Goal: Task Accomplishment & Management: Manage account settings

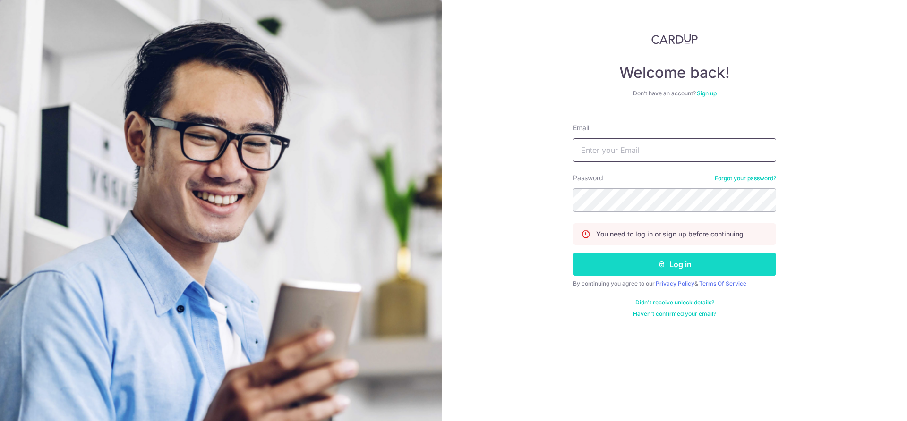
type input "weixia.ang@ckdept.sg"
click at [696, 256] on button "Log in" at bounding box center [674, 265] width 203 height 24
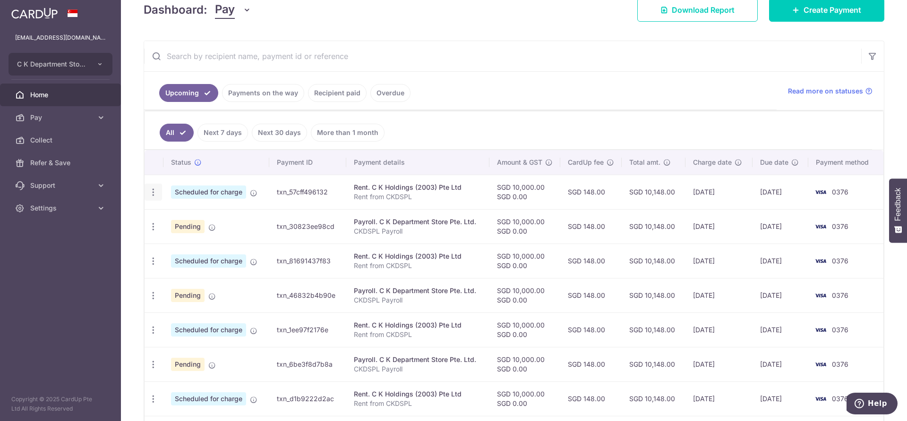
click at [150, 196] on icon "button" at bounding box center [153, 192] width 10 height 10
click at [209, 218] on span "Update payment" at bounding box center [203, 217] width 64 height 11
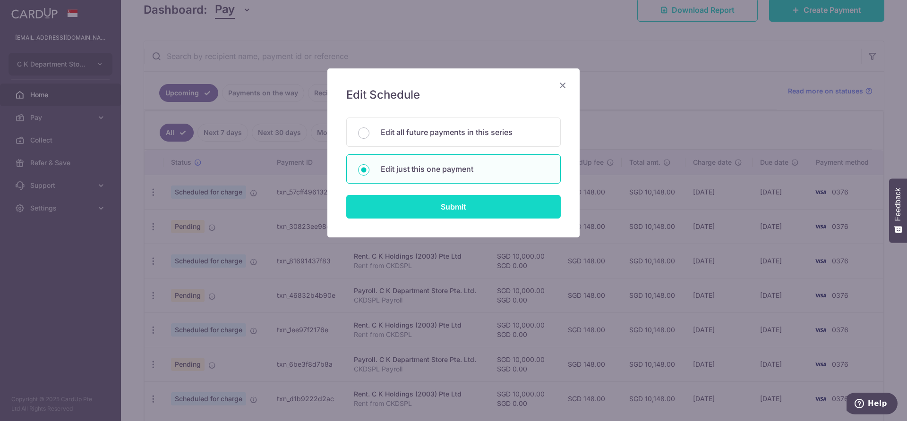
click at [421, 210] on input "Submit" at bounding box center [453, 207] width 214 height 24
radio input "true"
type input "10,000.00"
type input "0.00"
type input "09/10/2025"
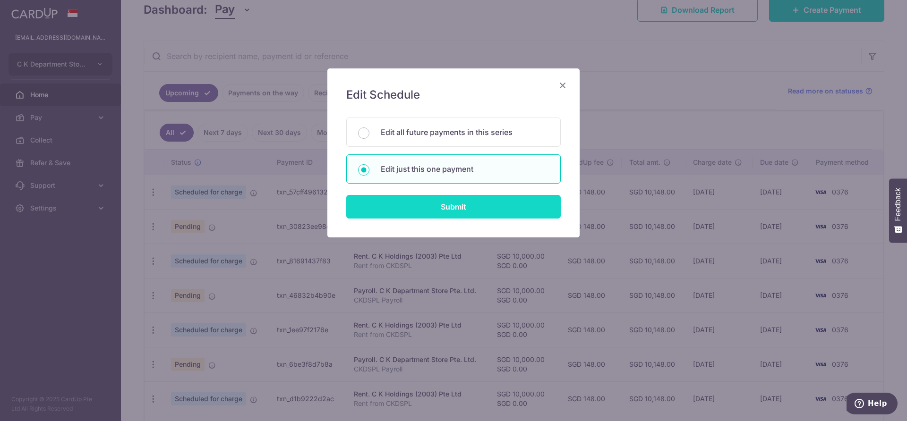
type input "Rent from CKDSPL"
type input "Rent to CKHPL"
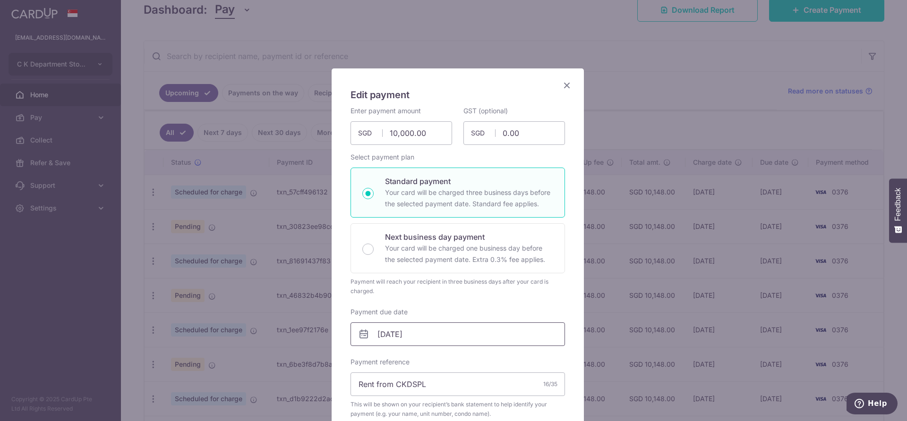
click at [460, 328] on input "09/10/2025" at bounding box center [457, 334] width 214 height 24
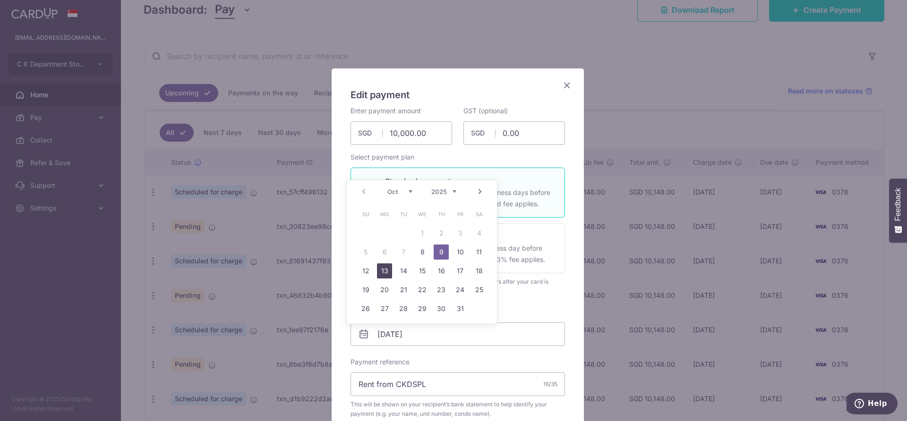
click at [381, 272] on link "13" at bounding box center [384, 270] width 15 height 15
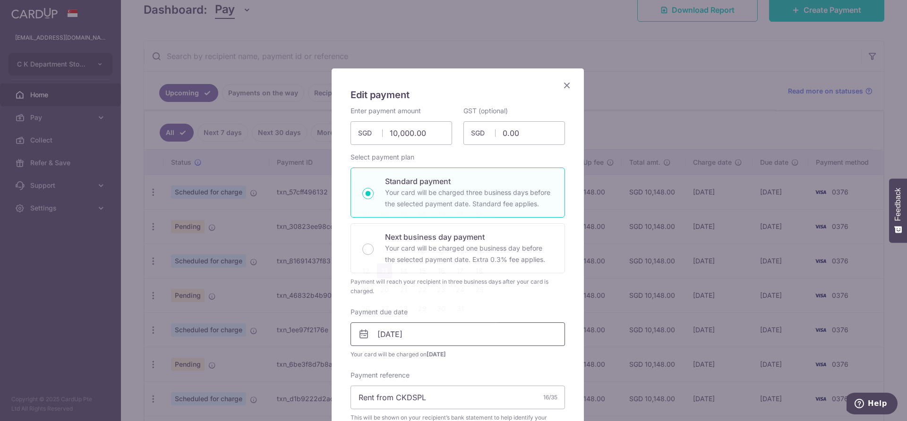
click at [440, 339] on input "13/10/2025" at bounding box center [457, 334] width 214 height 24
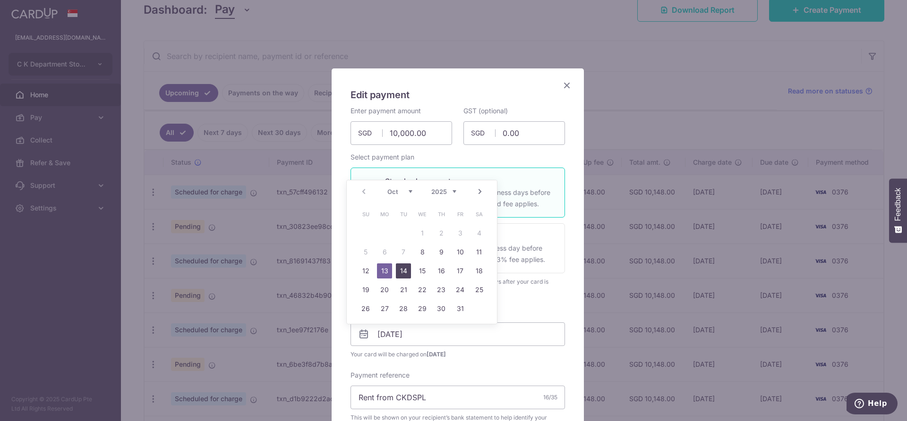
click at [399, 275] on link "14" at bounding box center [403, 270] width 15 height 15
type input "14/10/2025"
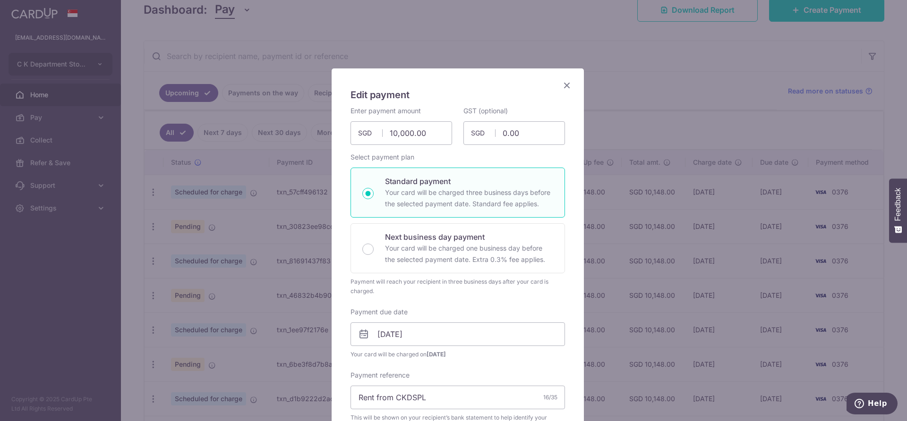
click at [478, 305] on div "Enter payment amount 10,000.00 10000.00 SGD To change the payment amount, pleas…" at bounding box center [457, 366] width 214 height 521
click at [428, 138] on input "10,000.00" at bounding box center [401, 133] width 102 height 24
drag, startPoint x: 428, startPoint y: 138, endPoint x: 278, endPoint y: 136, distance: 149.7
click at [278, 136] on div "Edit payment By clicking apply, you will make changes to all payments to C K Ho…" at bounding box center [453, 210] width 907 height 421
drag, startPoint x: 430, startPoint y: 133, endPoint x: 323, endPoint y: 139, distance: 107.3
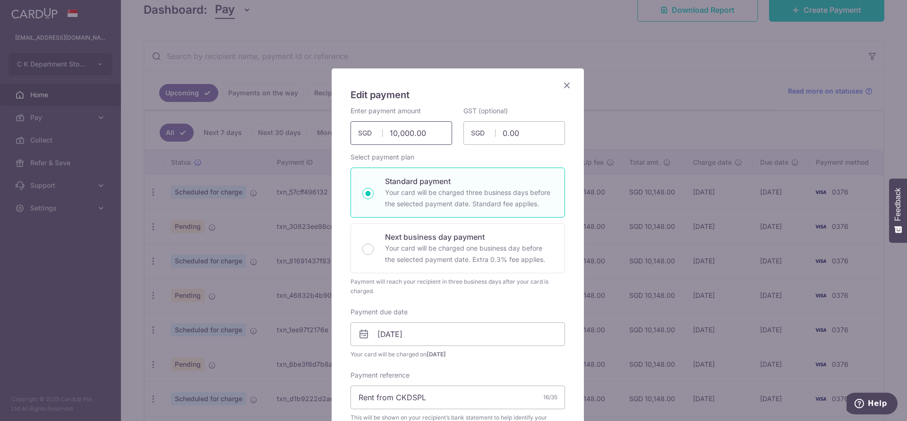
click at [323, 139] on div "Edit payment By clicking apply, you will make changes to all payments to C K Ho…" at bounding box center [453, 210] width 907 height 421
type input "2"
type input "372,250.00"
click at [502, 160] on div "Enter payment amount 372,250.00 372250.00 SGD To change the payment amount, ple…" at bounding box center [457, 366] width 214 height 521
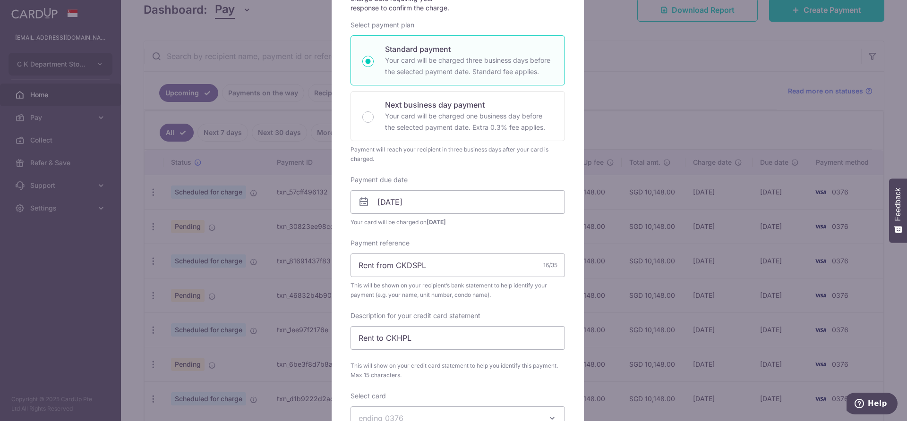
scroll to position [425, 0]
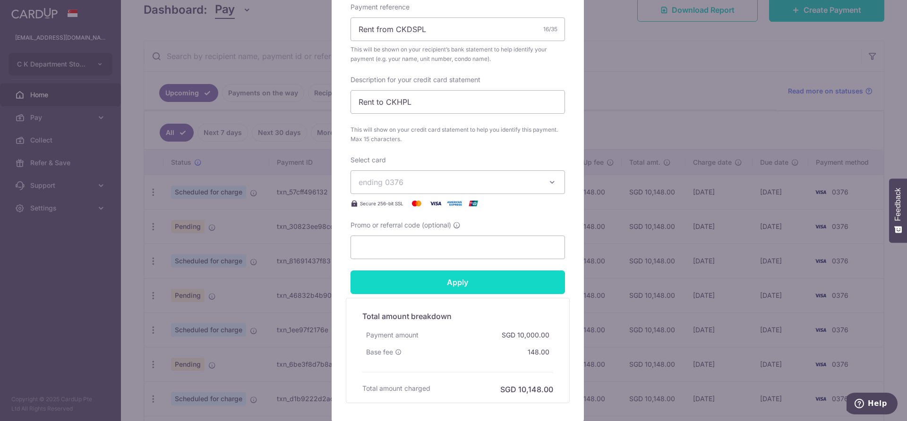
click at [490, 287] on input "Apply" at bounding box center [457, 283] width 214 height 24
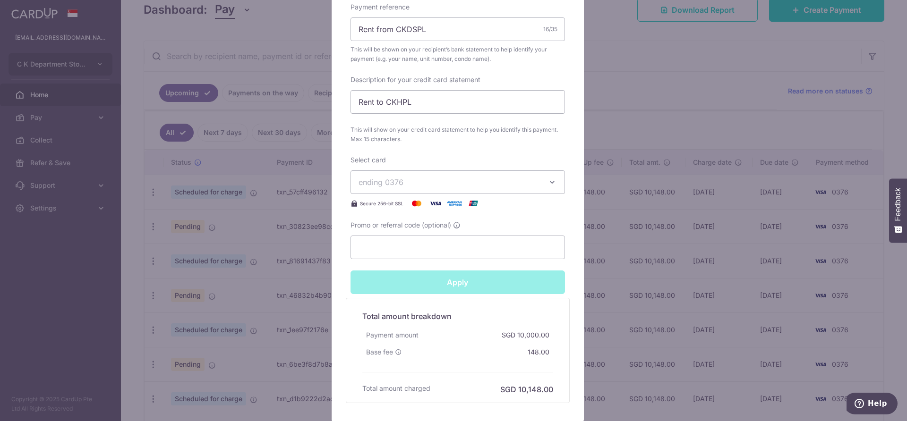
type input "Successfully Applied"
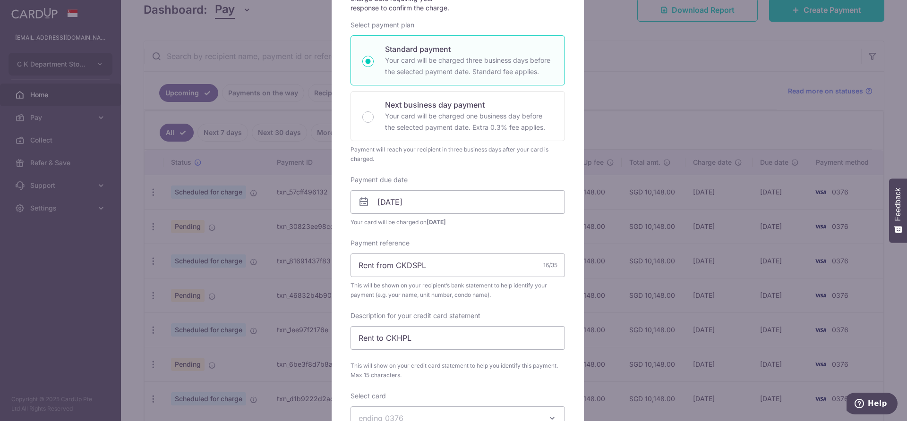
scroll to position [0, 0]
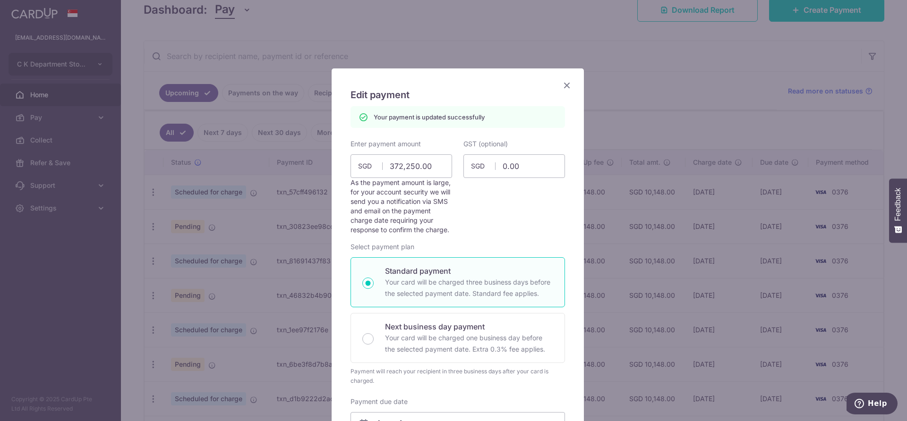
click at [562, 84] on icon "Close" at bounding box center [566, 85] width 11 height 12
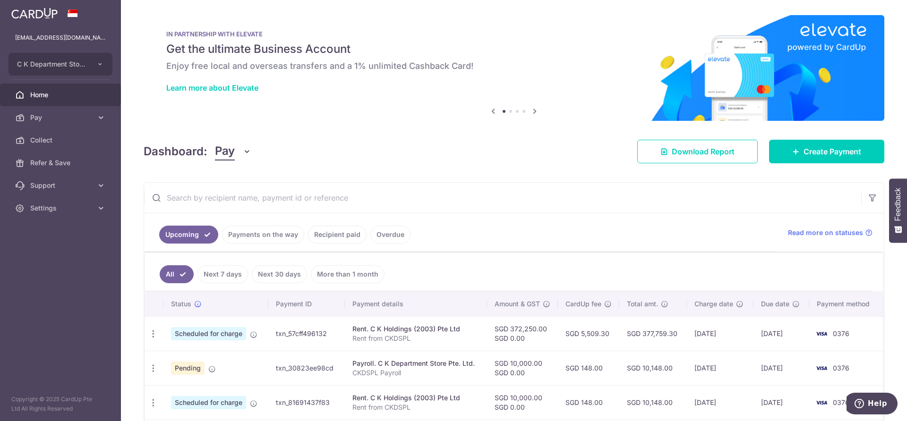
click at [333, 223] on ul "Upcoming Payments on the way Recipient paid Overdue" at bounding box center [460, 232] width 632 height 38
click at [332, 233] on link "Recipient paid" at bounding box center [337, 235] width 59 height 18
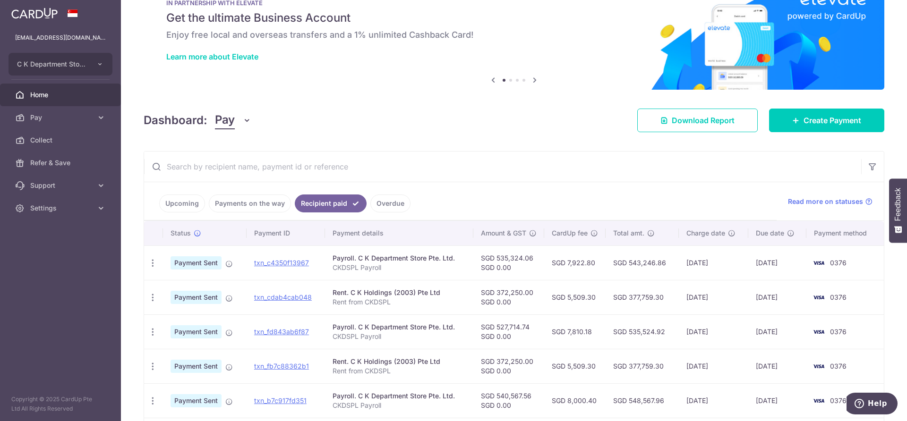
scroll to position [47, 0]
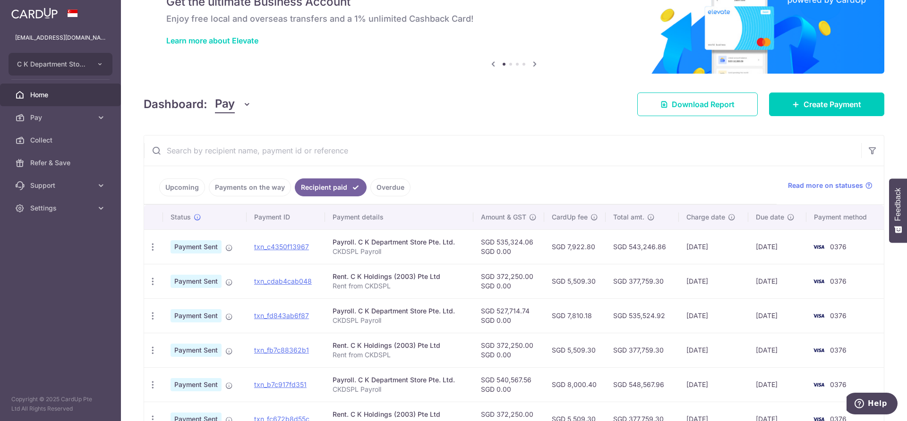
click at [176, 187] on link "Upcoming" at bounding box center [182, 187] width 46 height 18
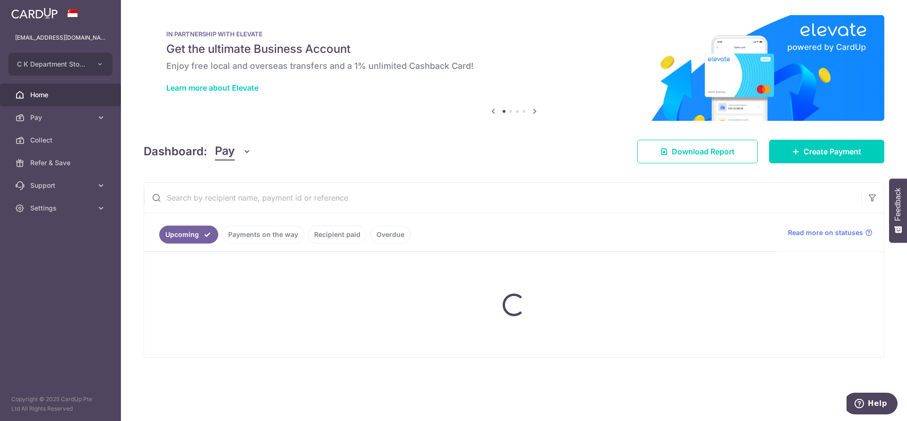
scroll to position [0, 0]
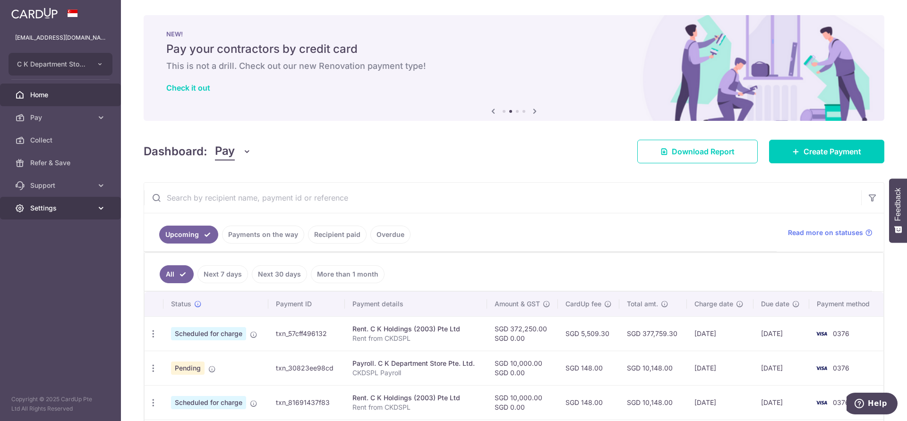
click at [66, 205] on span "Settings" at bounding box center [61, 208] width 62 height 9
click at [69, 252] on span "Logout" at bounding box center [61, 253] width 62 height 9
